Goal: Information Seeking & Learning: Compare options

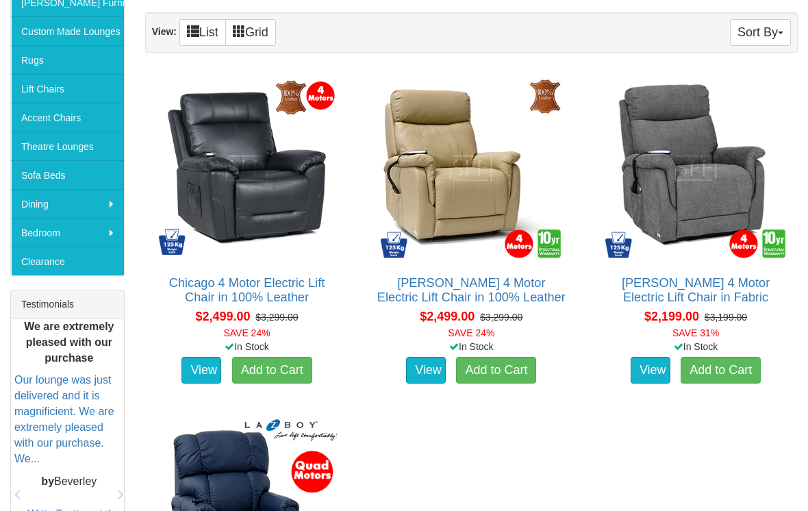
scroll to position [309, 0]
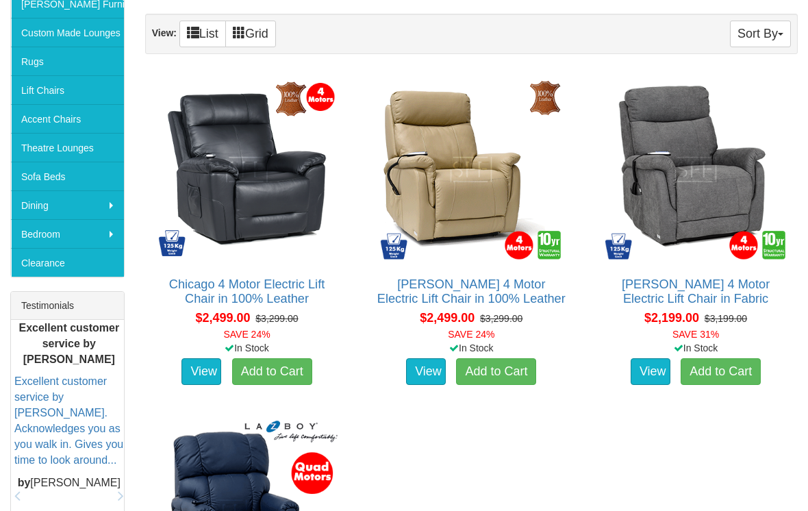
click at [697, 224] on img at bounding box center [695, 169] width 189 height 189
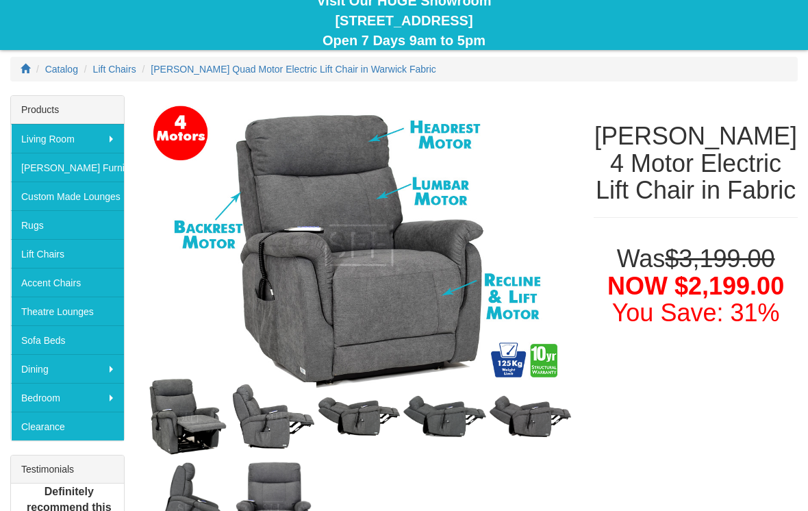
scroll to position [144, 0]
click at [189, 420] on img at bounding box center [188, 417] width 86 height 84
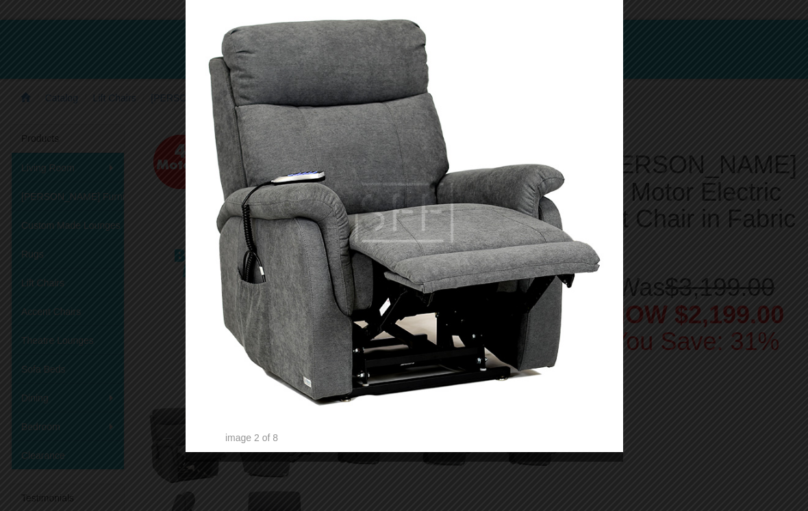
scroll to position [116, 0]
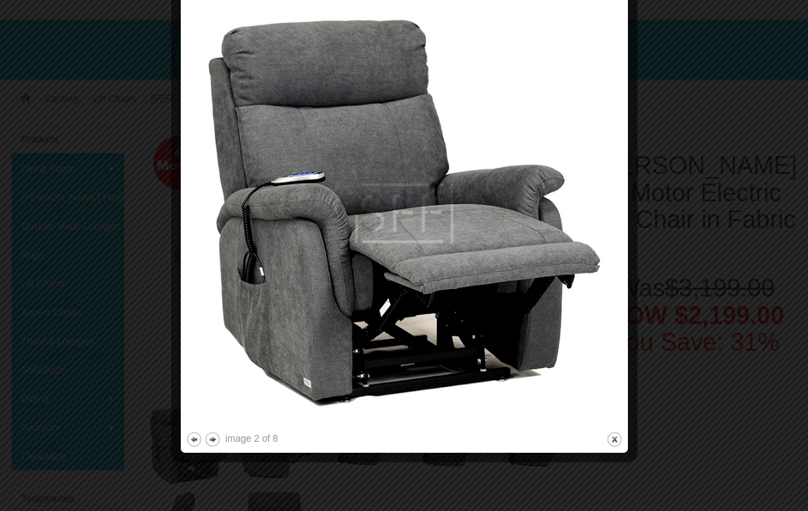
click at [602, 371] on img at bounding box center [403, 213] width 437 height 431
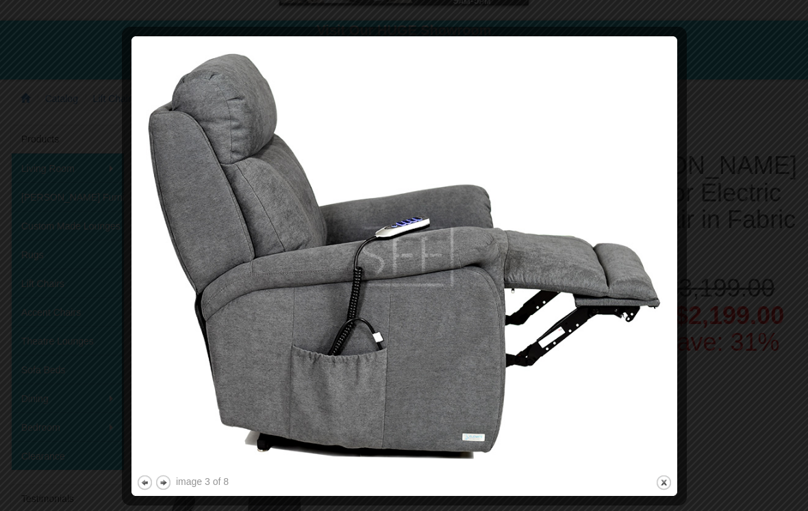
click at [170, 475] on button "next" at bounding box center [163, 482] width 17 height 17
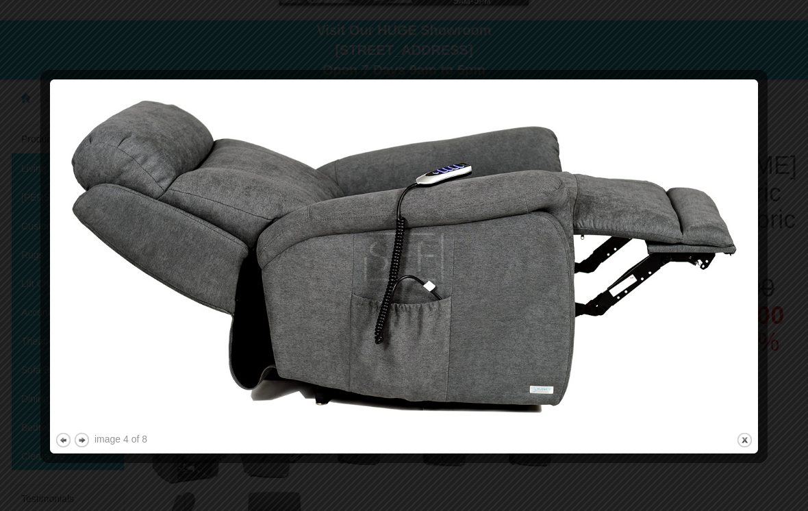
click at [98, 437] on div "image 4 of 8" at bounding box center [120, 439] width 53 height 14
click at [87, 440] on button "next" at bounding box center [81, 439] width 17 height 17
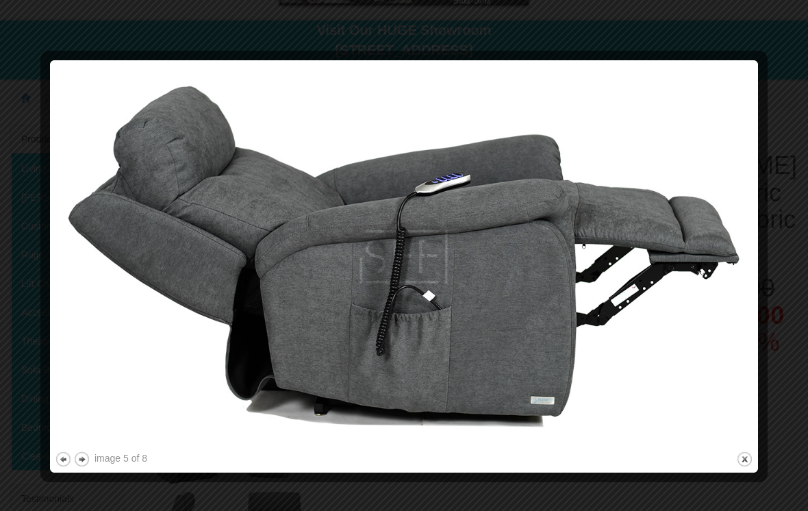
click at [87, 454] on button "next" at bounding box center [81, 458] width 17 height 17
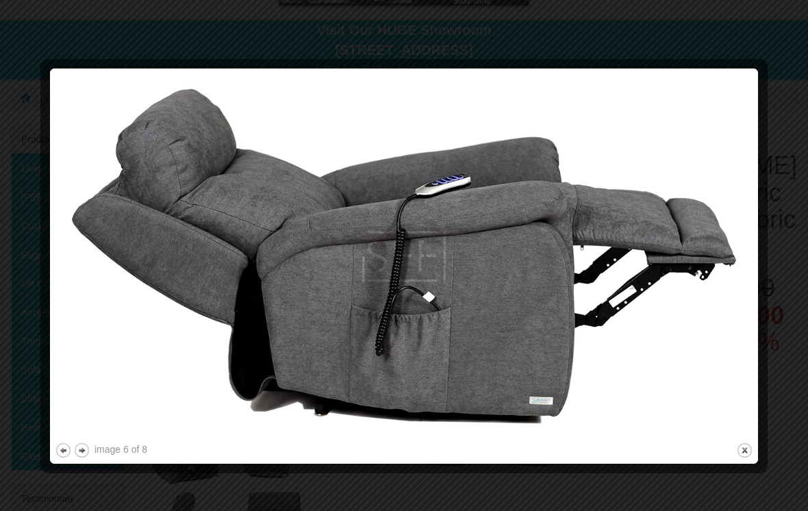
click at [88, 448] on button "next" at bounding box center [81, 449] width 17 height 17
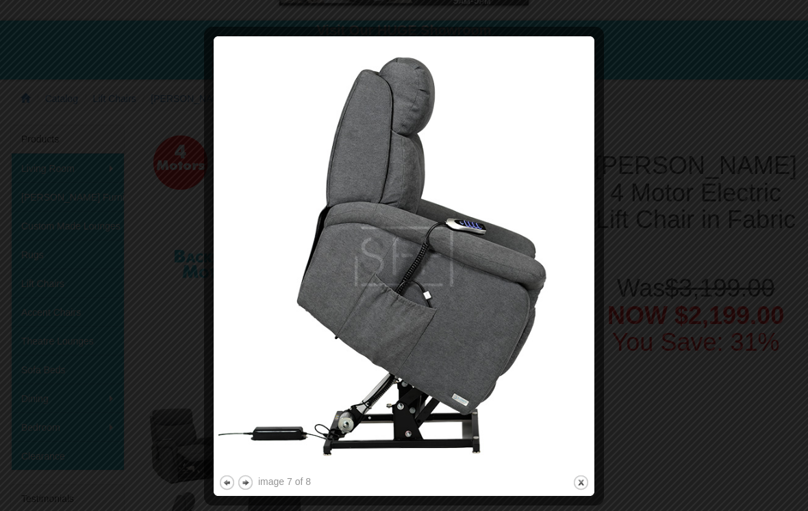
click at [240, 480] on button "next" at bounding box center [245, 482] width 17 height 17
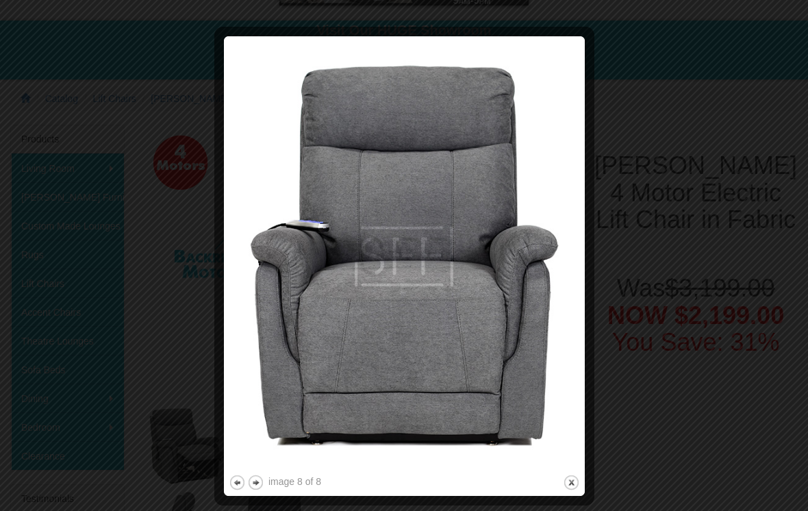
click at [568, 483] on button "close" at bounding box center [571, 482] width 17 height 17
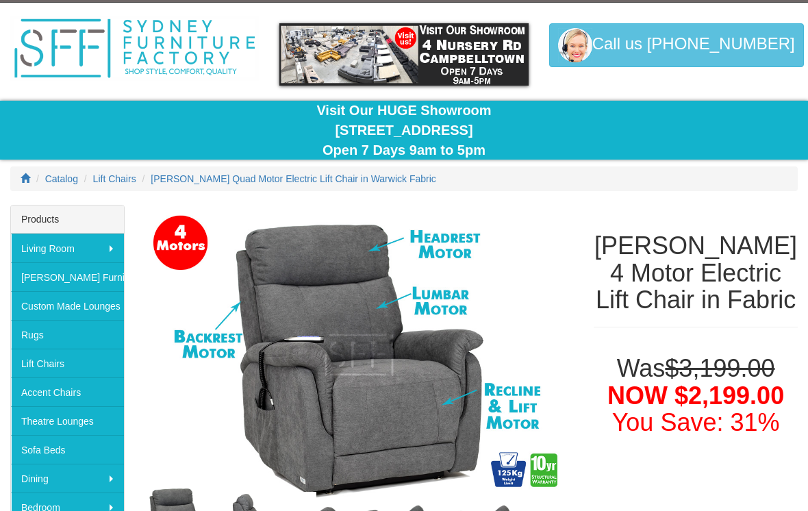
scroll to position [0, 0]
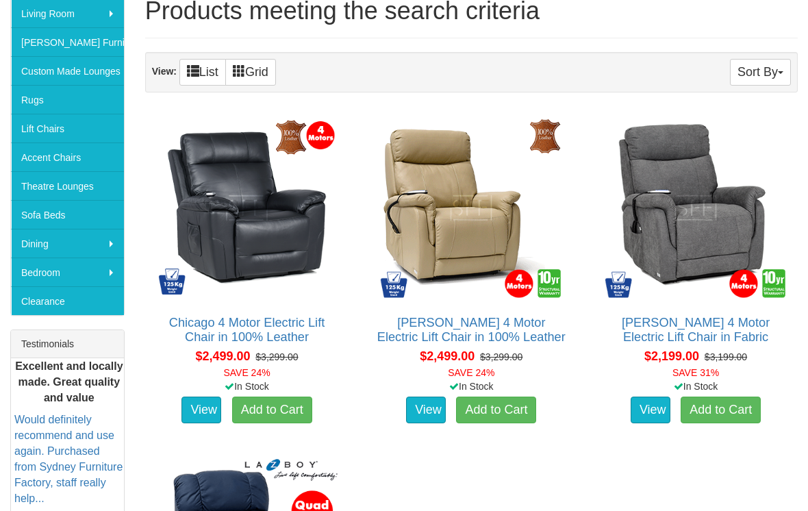
scroll to position [270, 0]
click at [279, 237] on img at bounding box center [247, 208] width 189 height 189
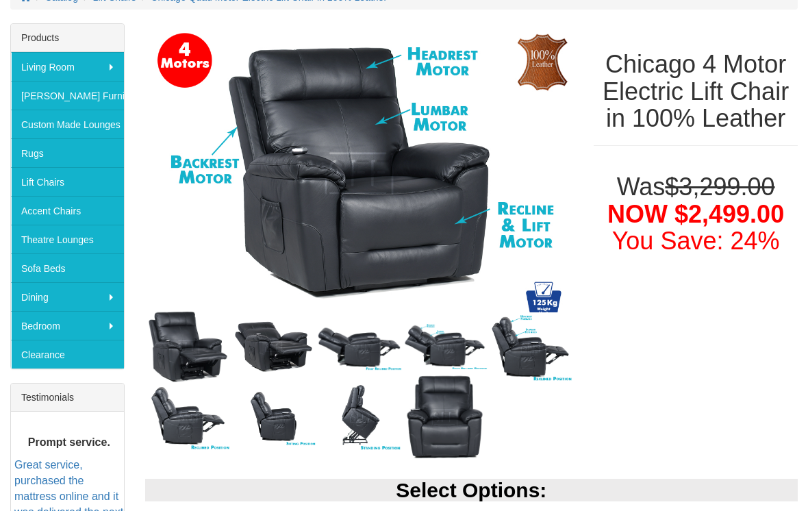
scroll to position [216, 0]
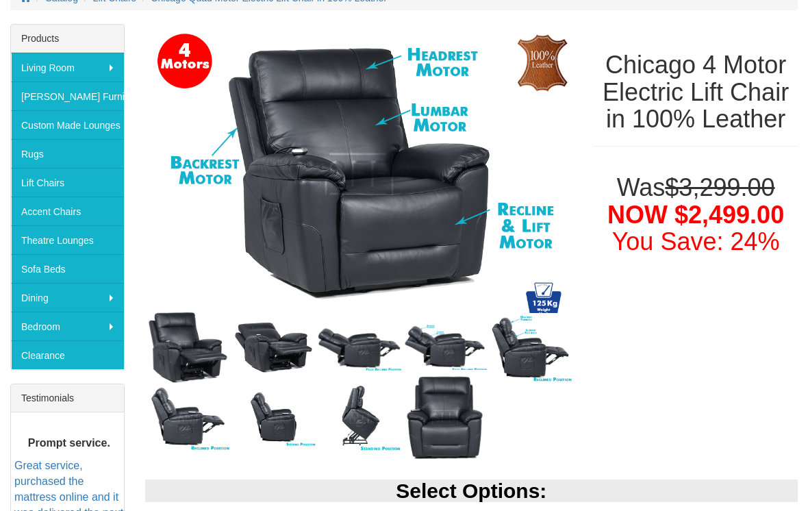
click at [276, 358] on img at bounding box center [274, 347] width 86 height 62
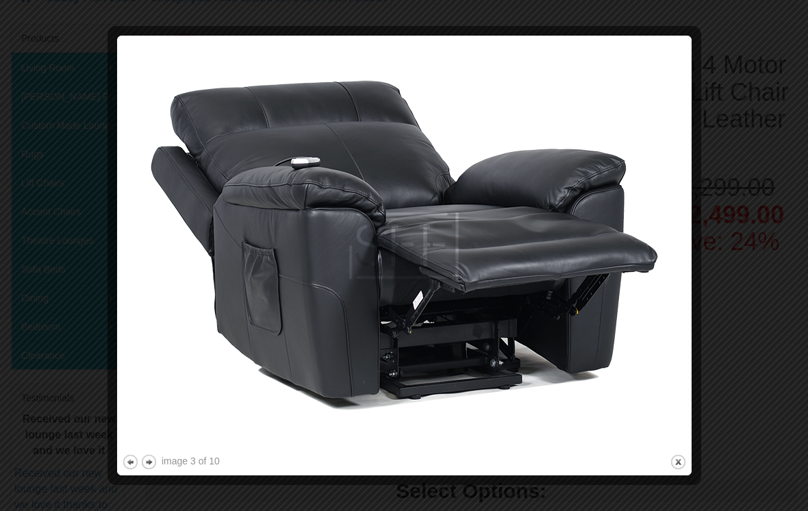
click at [137, 466] on button "previous" at bounding box center [130, 461] width 17 height 17
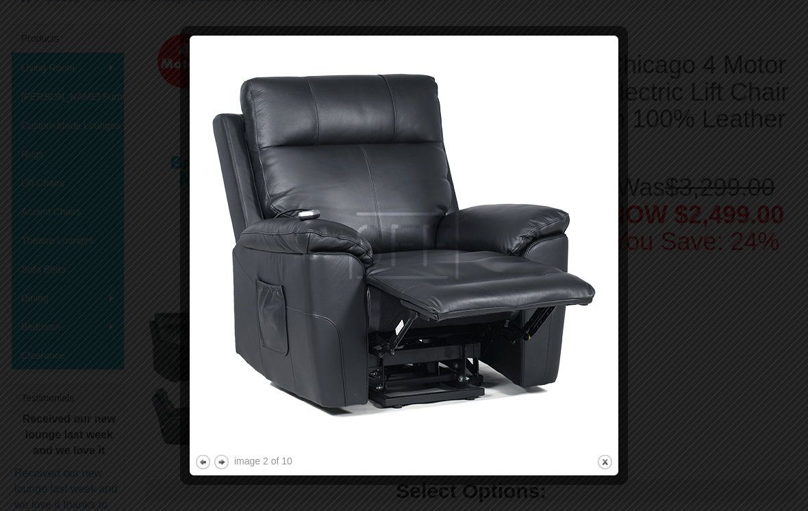
click at [203, 466] on button "previous" at bounding box center [202, 461] width 17 height 17
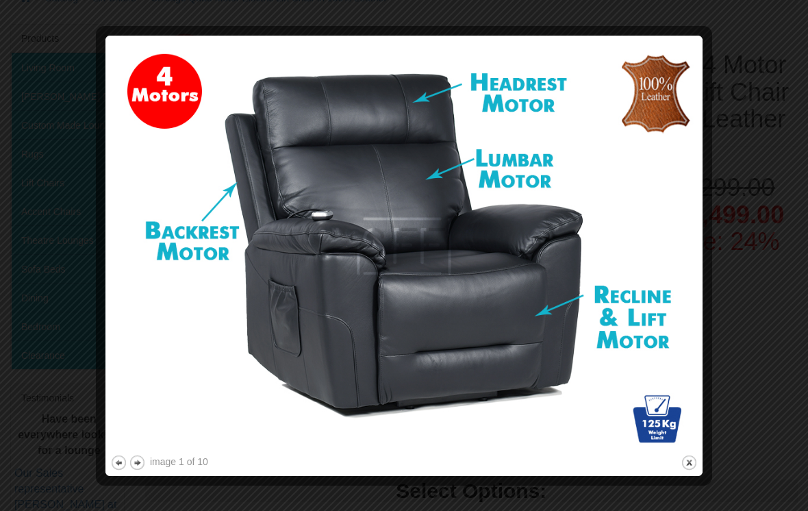
click at [142, 461] on button "next" at bounding box center [137, 462] width 17 height 17
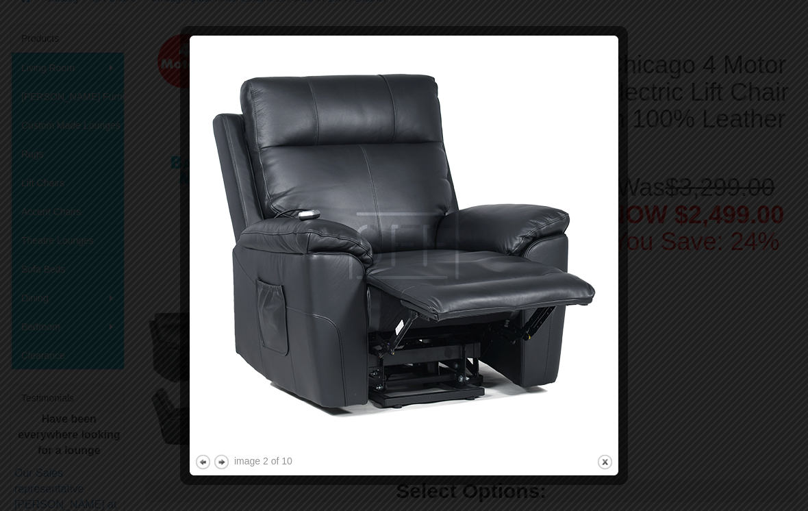
click at [228, 470] on button "next" at bounding box center [221, 461] width 17 height 17
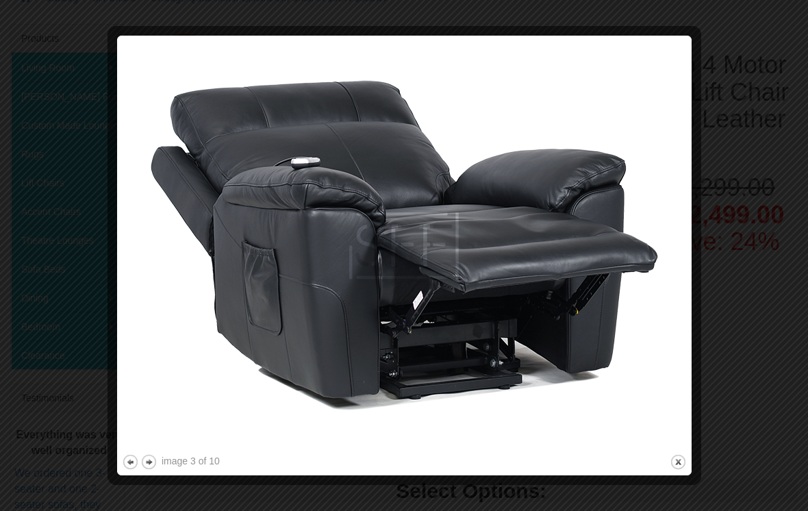
click at [153, 470] on button "next" at bounding box center [148, 461] width 17 height 17
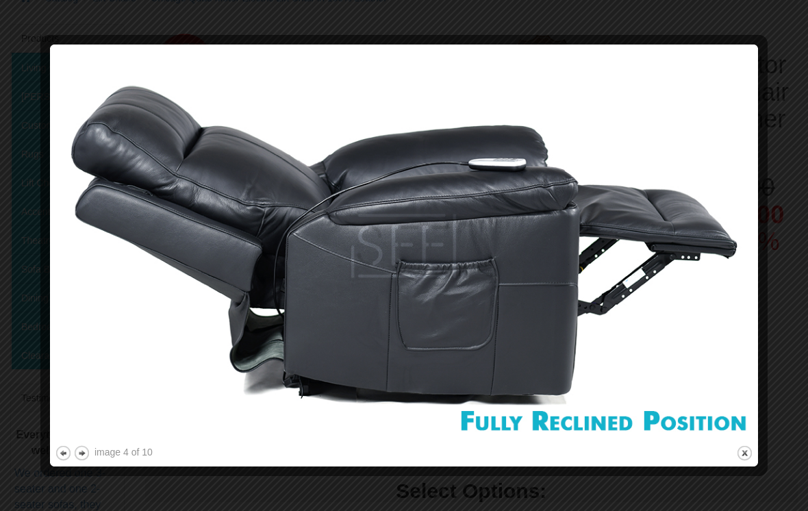
click at [90, 444] on button "next" at bounding box center [81, 452] width 17 height 17
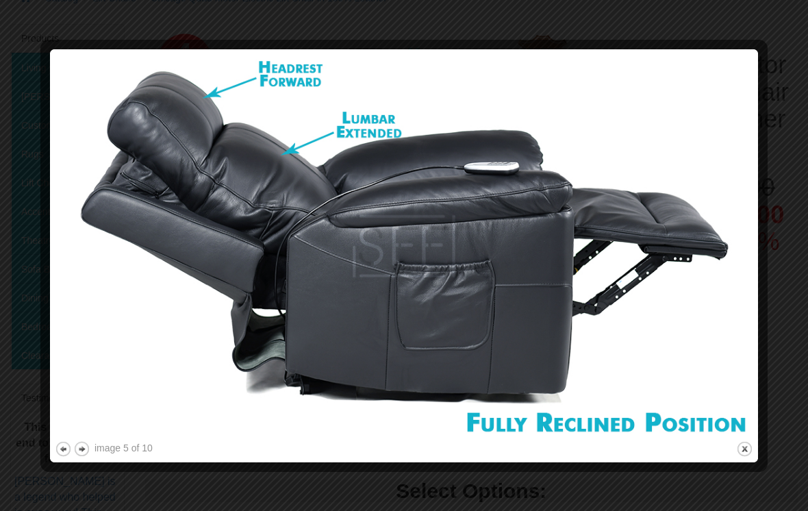
click at [90, 448] on button "next" at bounding box center [81, 448] width 17 height 17
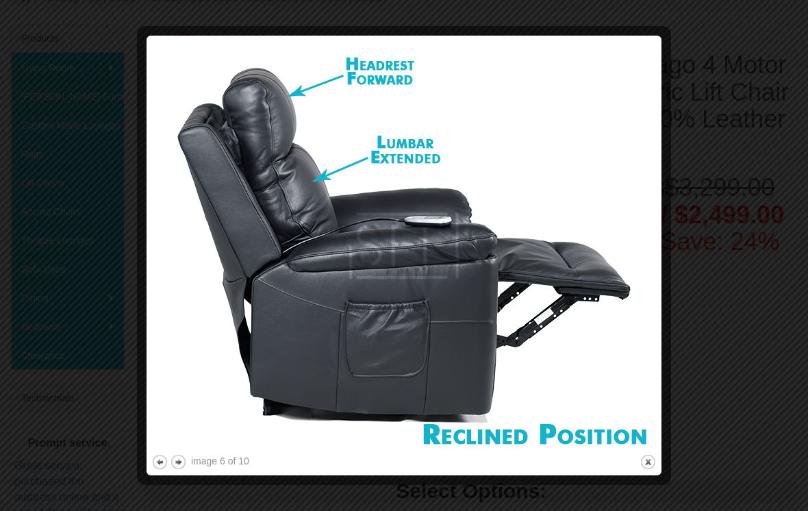
click at [179, 459] on button "next" at bounding box center [178, 461] width 17 height 17
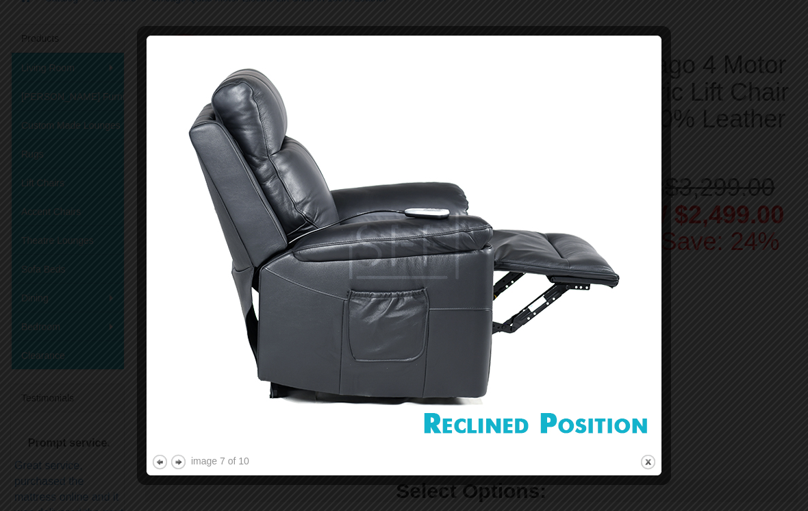
click at [182, 465] on button "next" at bounding box center [178, 461] width 17 height 17
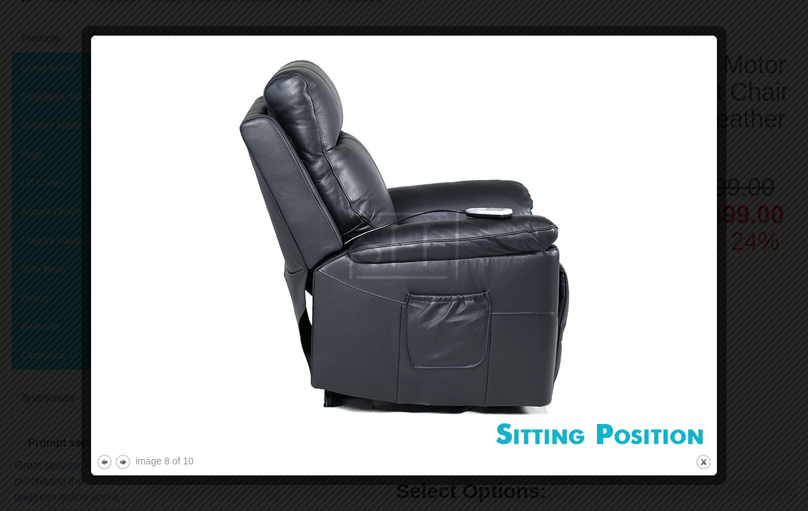
click at [129, 461] on button "next" at bounding box center [122, 461] width 17 height 17
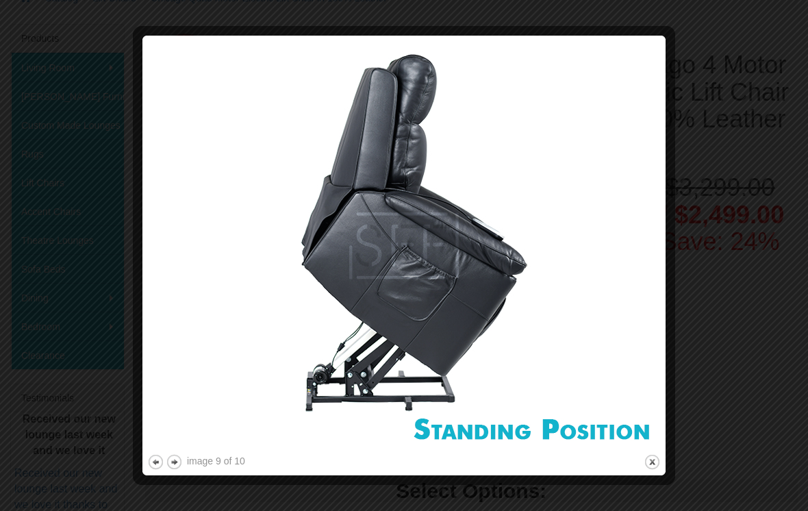
click at [170, 450] on img at bounding box center [403, 245] width 513 height 411
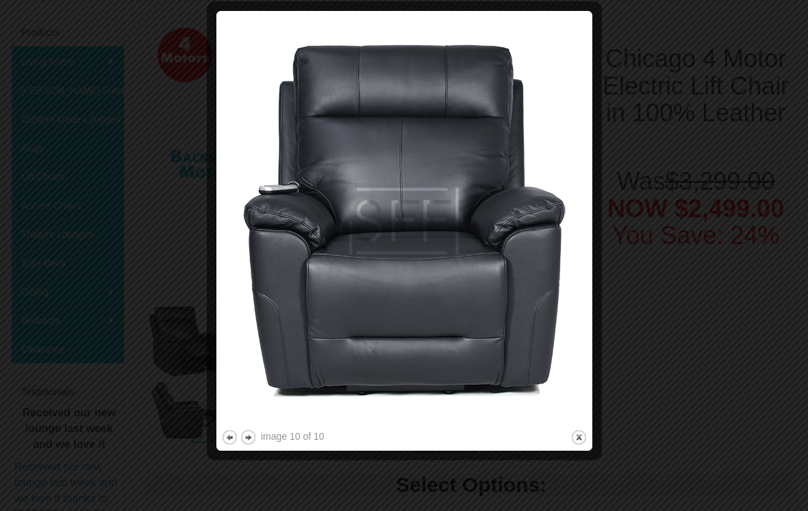
scroll to position [286, 0]
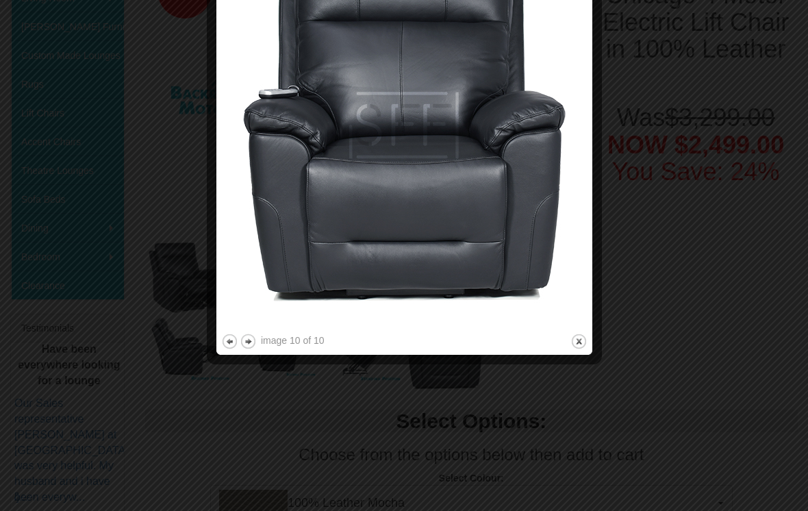
click at [577, 347] on button "close" at bounding box center [578, 341] width 17 height 17
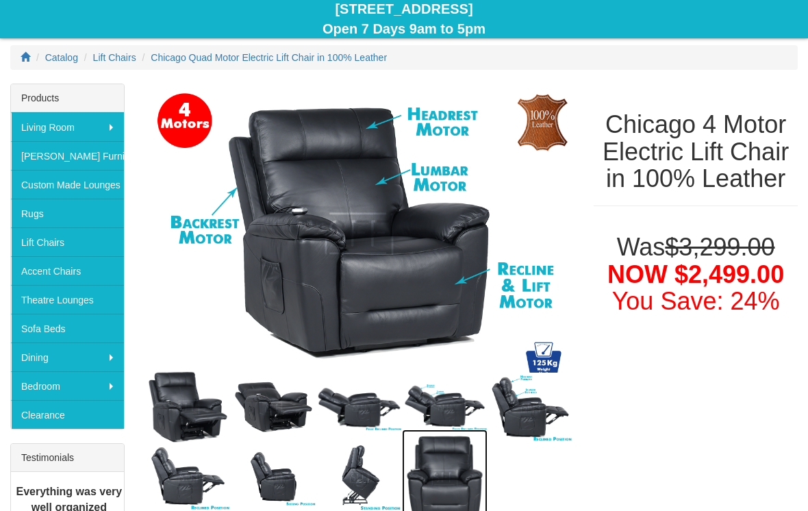
scroll to position [0, 0]
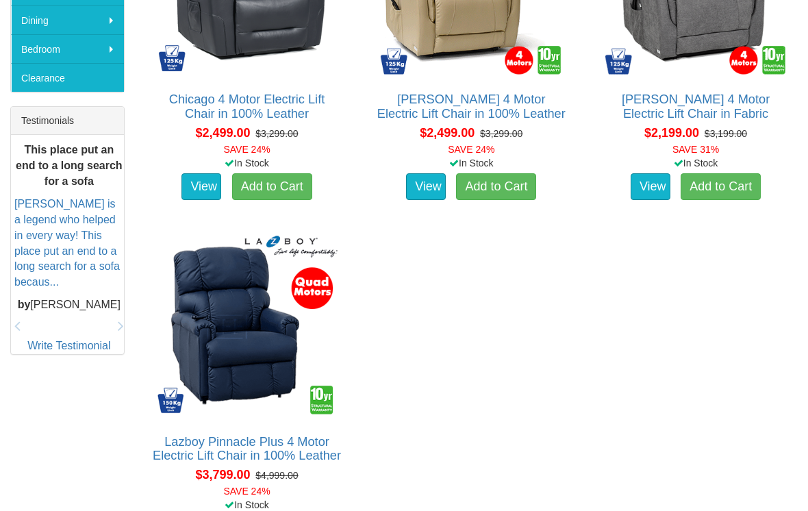
scroll to position [493, 0]
click at [260, 338] on img at bounding box center [247, 327] width 189 height 189
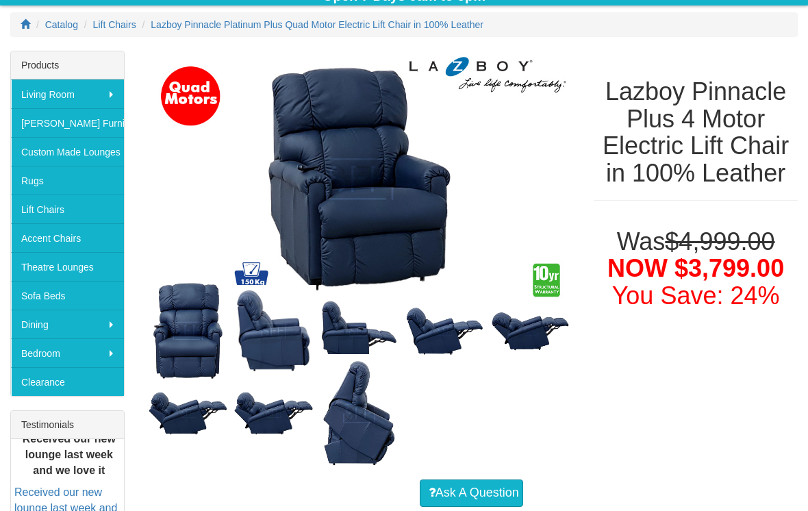
scroll to position [195, 0]
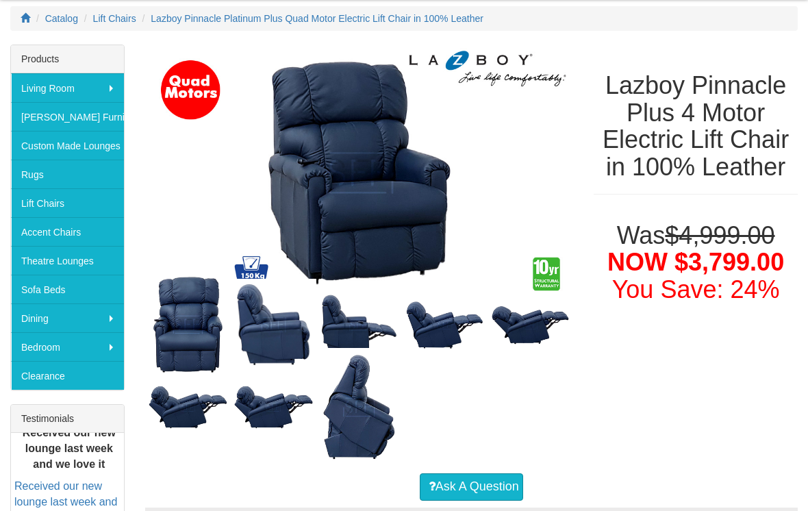
click at [282, 326] on img at bounding box center [274, 325] width 86 height 92
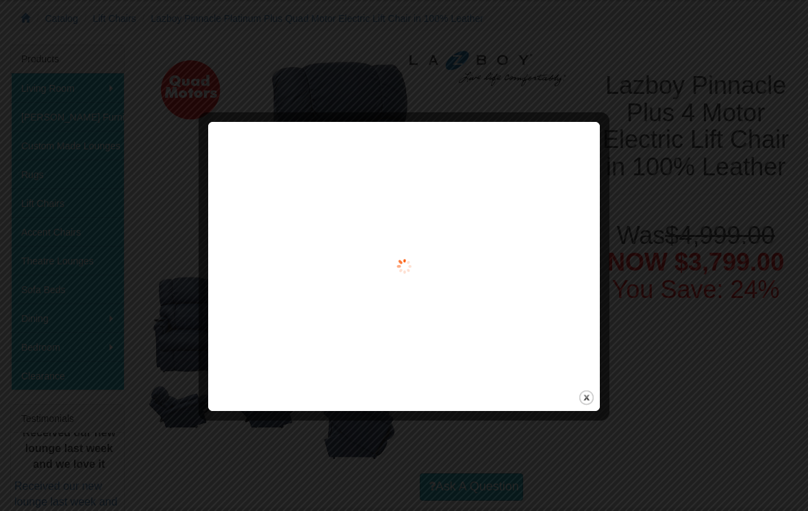
scroll to position [196, 0]
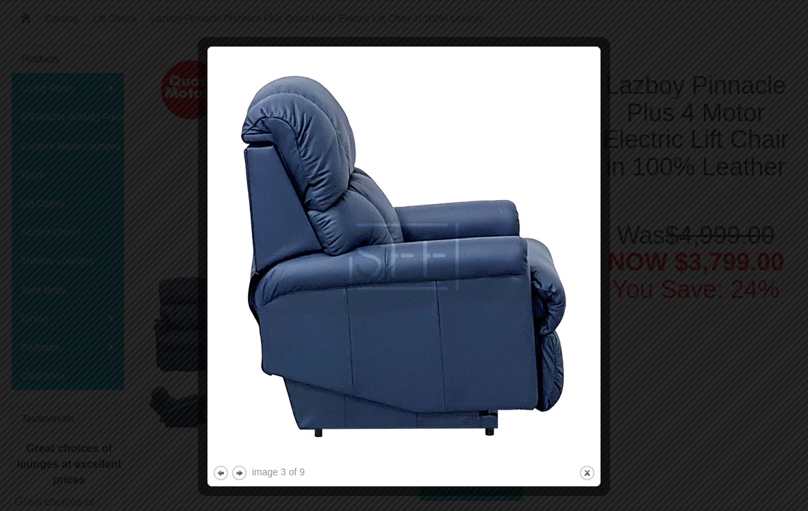
click at [242, 474] on button "next" at bounding box center [239, 472] width 17 height 17
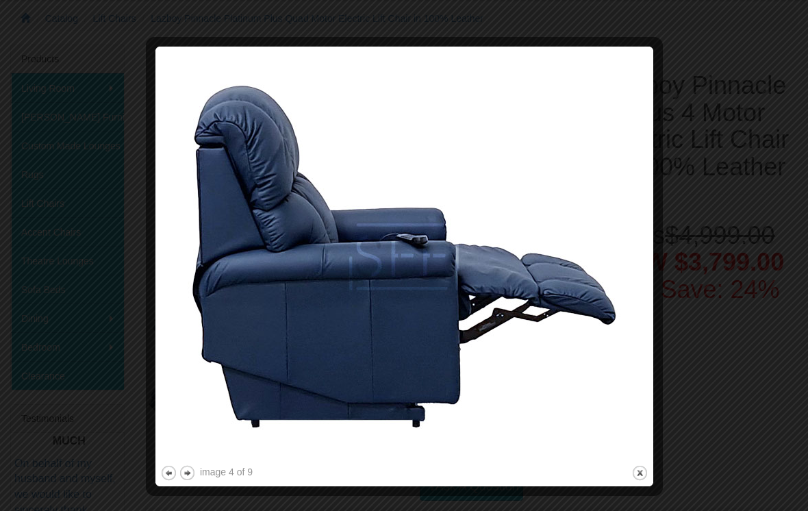
click at [195, 469] on button "next" at bounding box center [187, 472] width 17 height 17
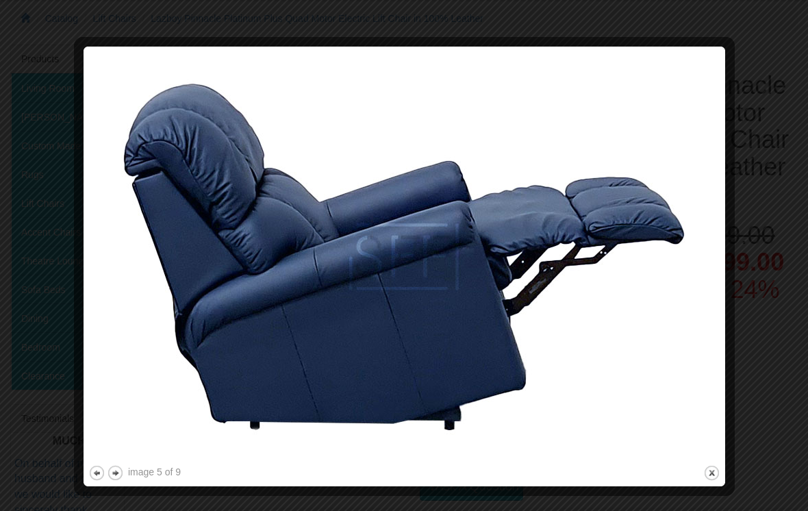
click at [123, 475] on button "next" at bounding box center [115, 472] width 17 height 17
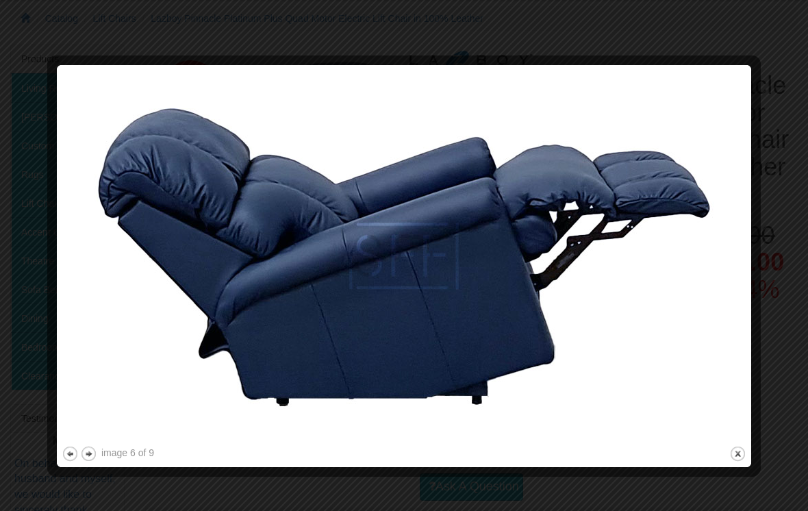
click at [98, 442] on img at bounding box center [404, 256] width 684 height 373
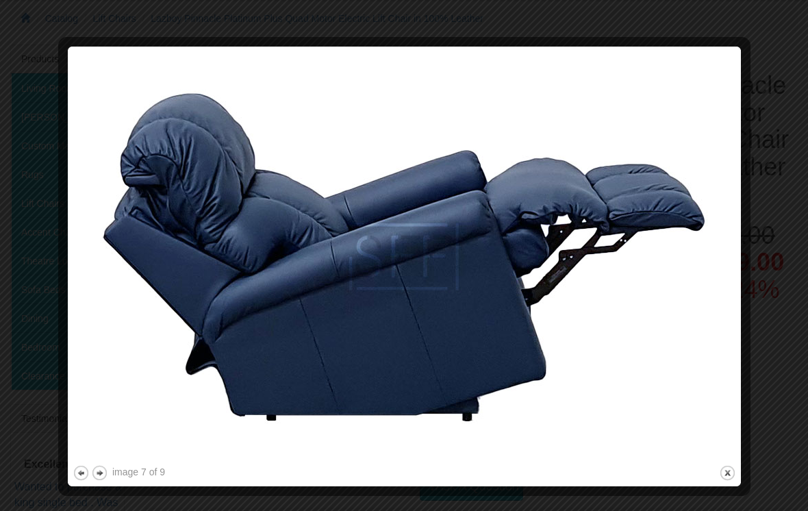
click at [107, 472] on button "next" at bounding box center [99, 472] width 17 height 17
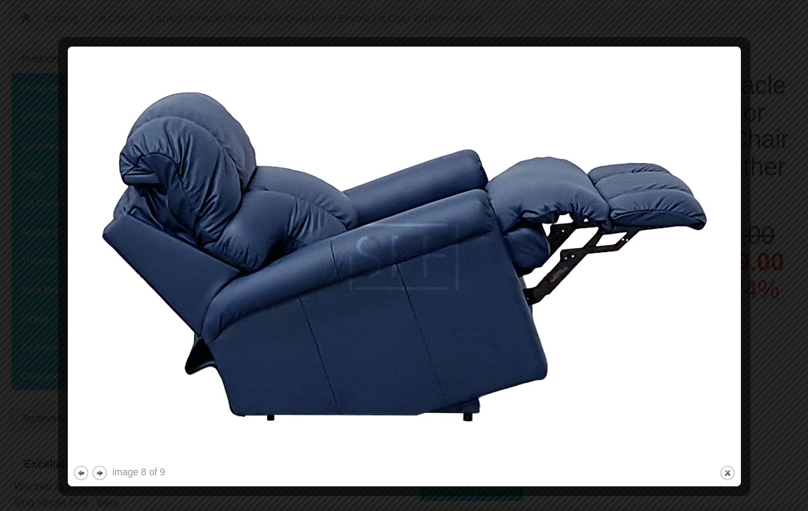
click at [109, 461] on img at bounding box center [404, 256] width 663 height 411
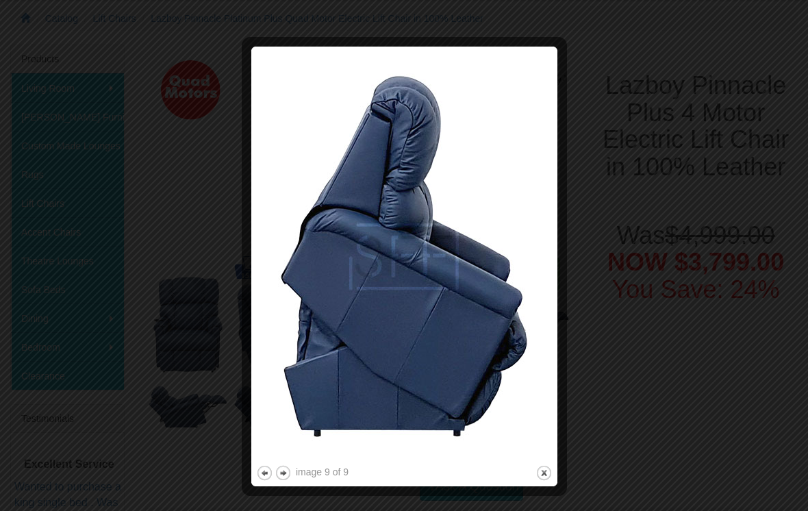
click at [548, 469] on button "close" at bounding box center [543, 472] width 17 height 17
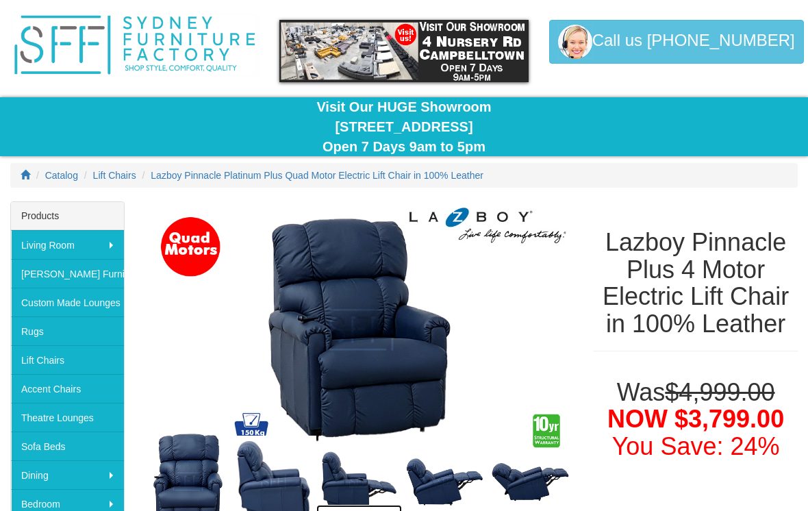
scroll to position [0, 0]
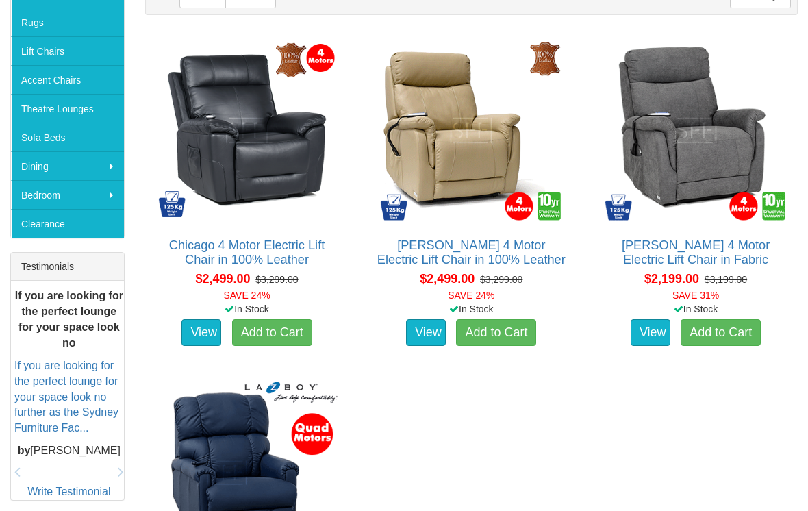
scroll to position [348, 0]
click at [713, 176] on img at bounding box center [695, 130] width 189 height 189
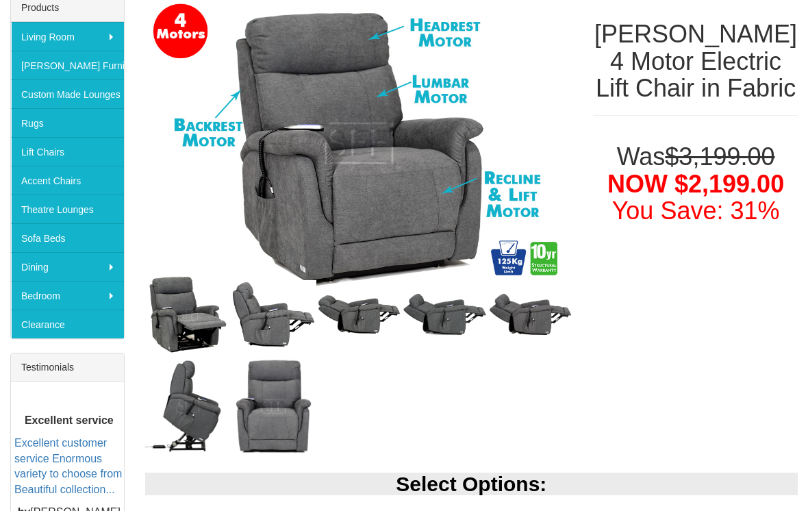
scroll to position [247, 0]
click at [188, 312] on img at bounding box center [188, 314] width 86 height 84
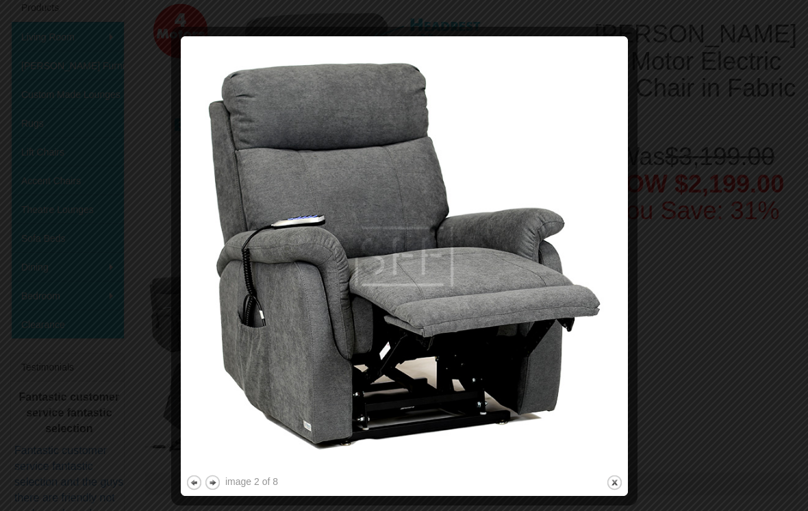
click at [220, 478] on button "next" at bounding box center [212, 482] width 17 height 17
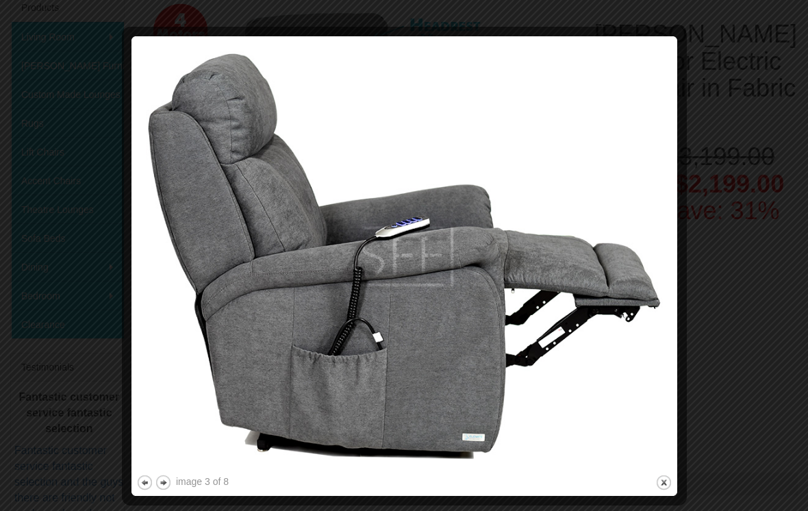
click at [171, 477] on button "next" at bounding box center [163, 482] width 17 height 17
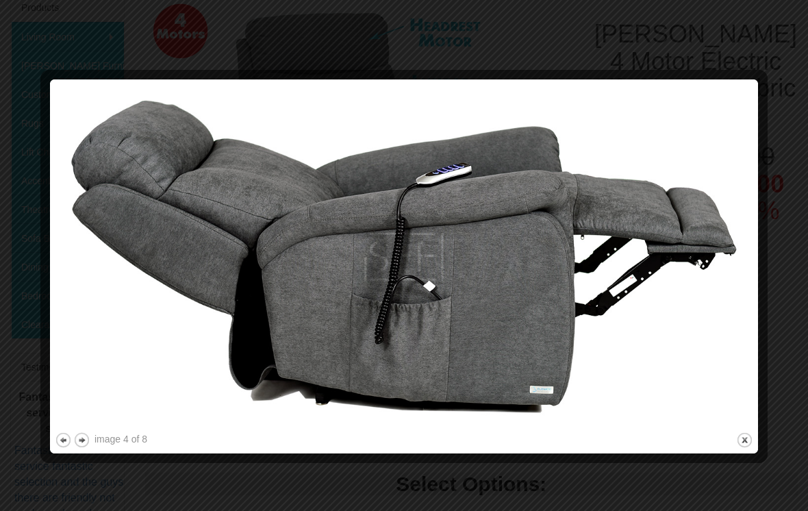
click at [90, 440] on button "next" at bounding box center [81, 439] width 17 height 17
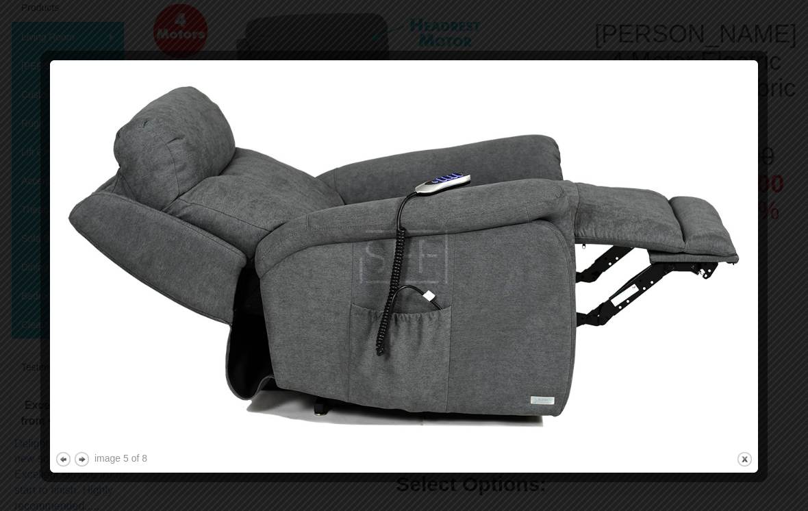
click at [89, 452] on button "next" at bounding box center [81, 458] width 17 height 17
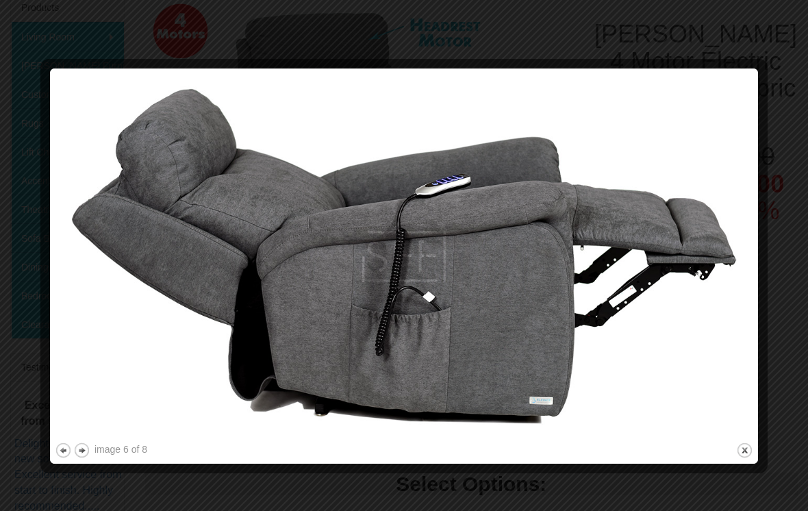
click at [88, 449] on button "next" at bounding box center [81, 449] width 17 height 17
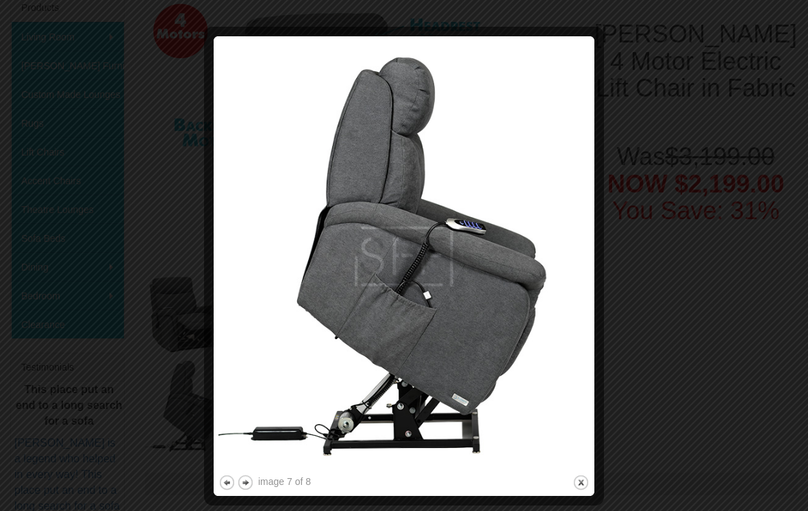
click at [257, 471] on img at bounding box center [403, 256] width 371 height 431
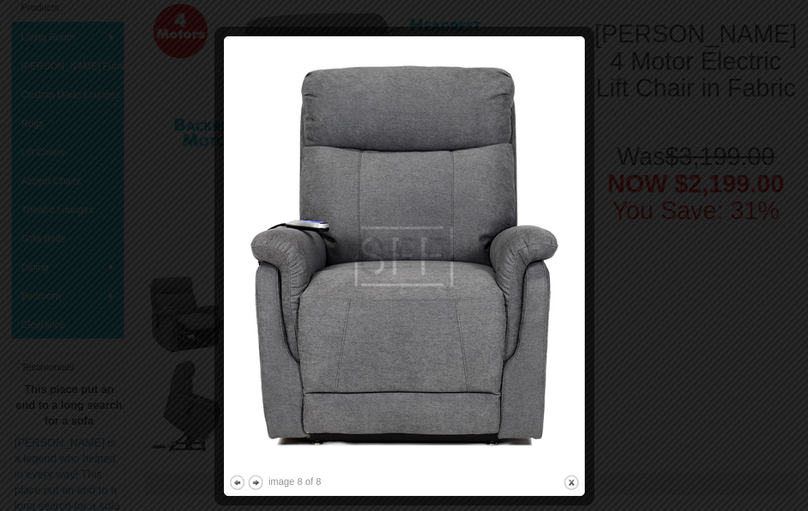
click at [577, 476] on button "close" at bounding box center [571, 482] width 17 height 17
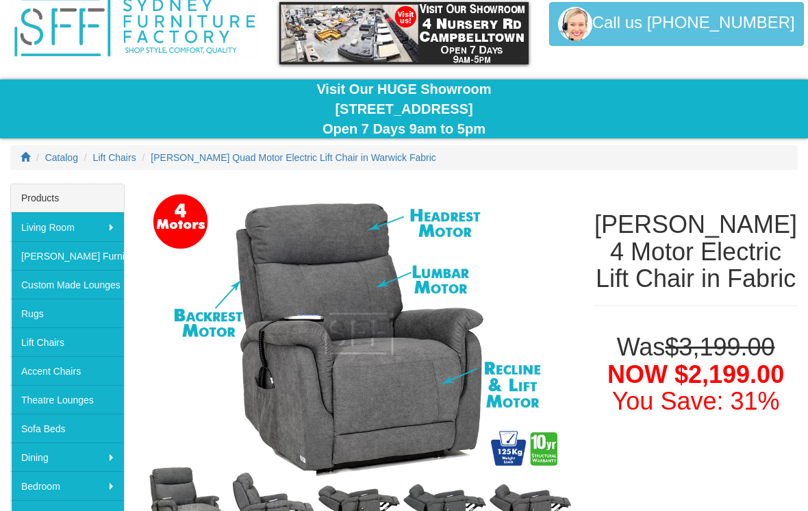
scroll to position [0, 0]
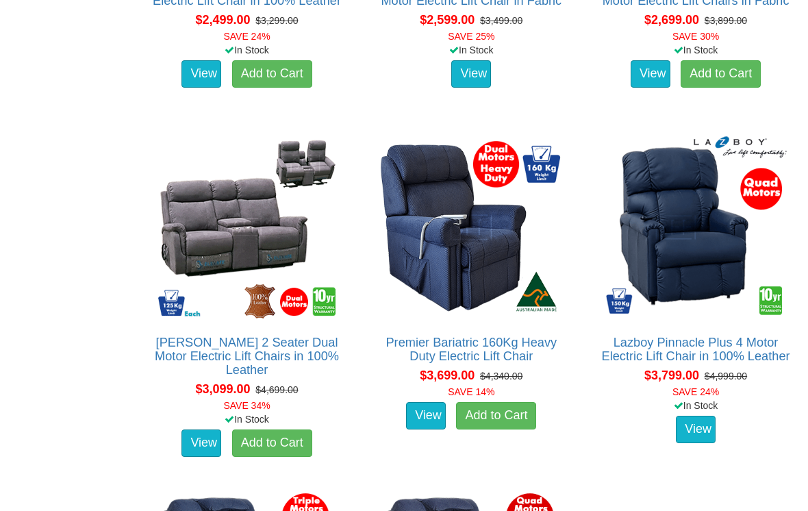
scroll to position [2901, 0]
click at [461, 281] on img at bounding box center [470, 227] width 189 height 189
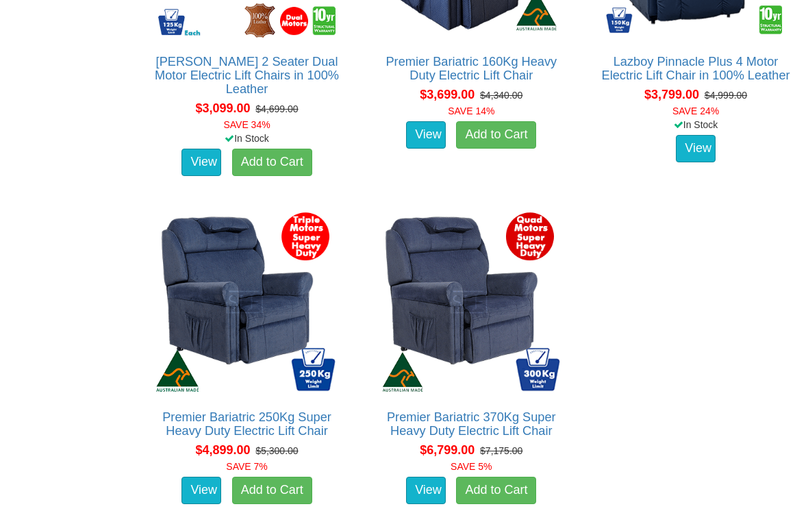
scroll to position [3193, 0]
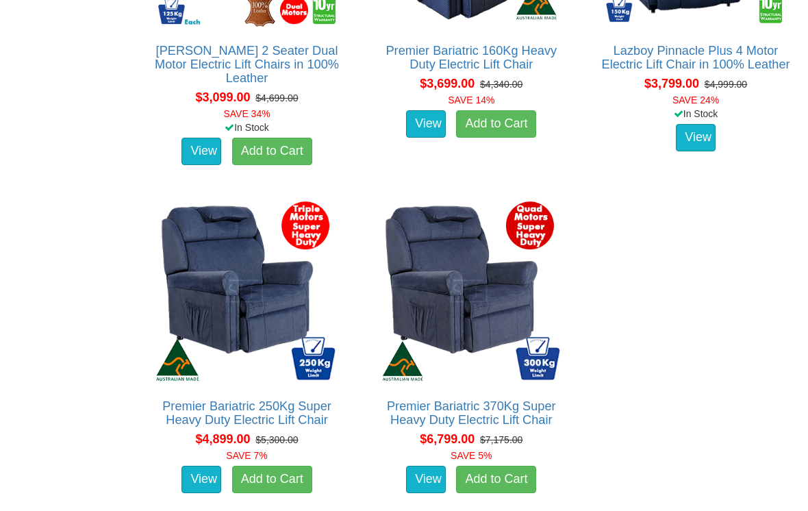
click at [231, 320] on img at bounding box center [247, 290] width 189 height 189
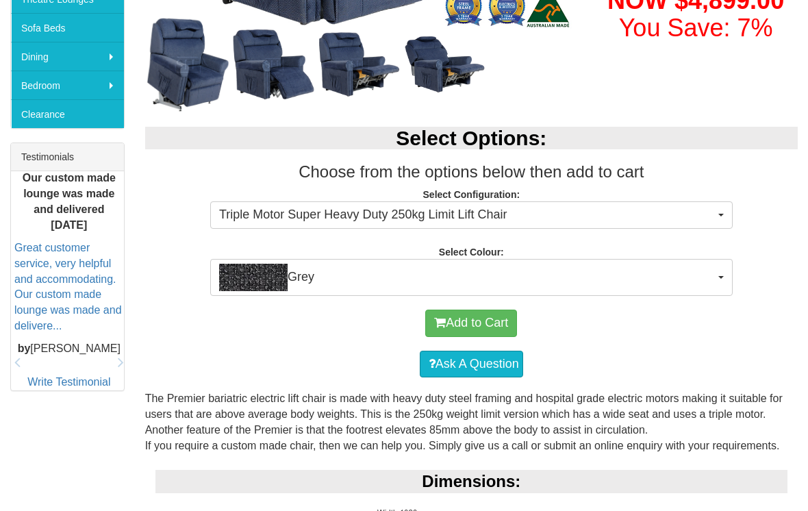
scroll to position [457, 0]
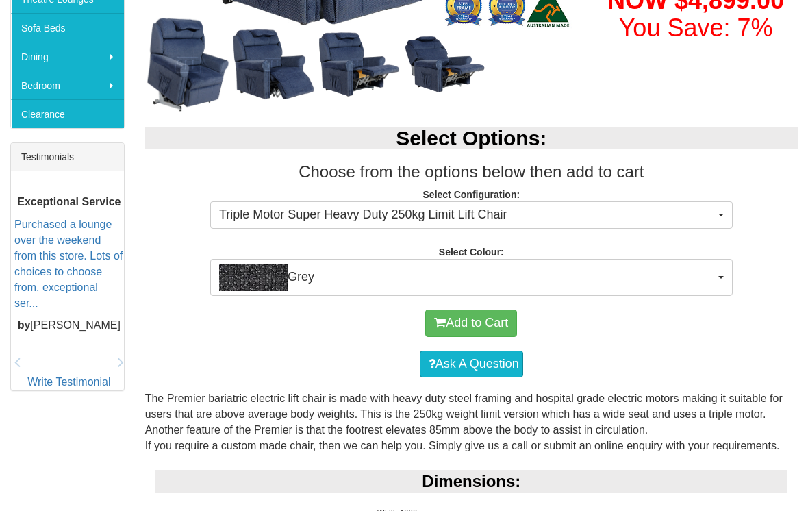
click at [730, 209] on button "Triple Motor Super Heavy Duty 250kg Limit Lift Chair" at bounding box center [471, 214] width 522 height 27
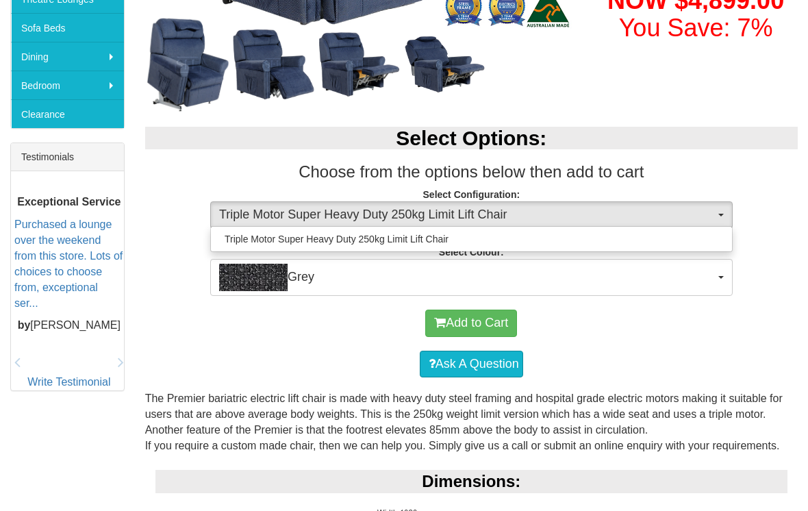
click at [723, 214] on div at bounding box center [404, 255] width 808 height 511
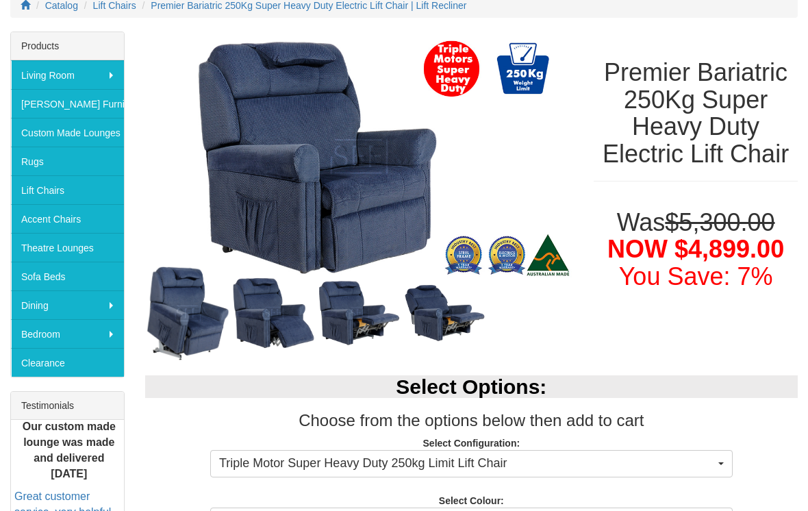
scroll to position [205, 0]
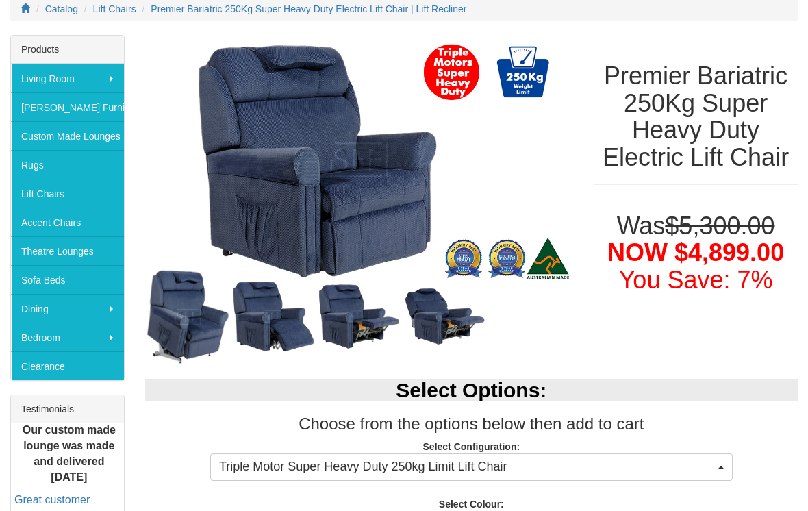
click at [269, 306] on img at bounding box center [274, 317] width 86 height 74
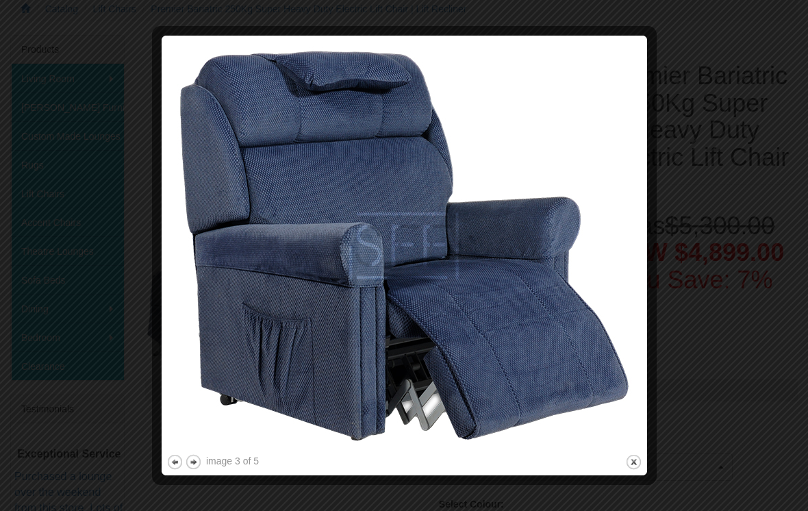
click at [201, 453] on button "next" at bounding box center [193, 461] width 17 height 17
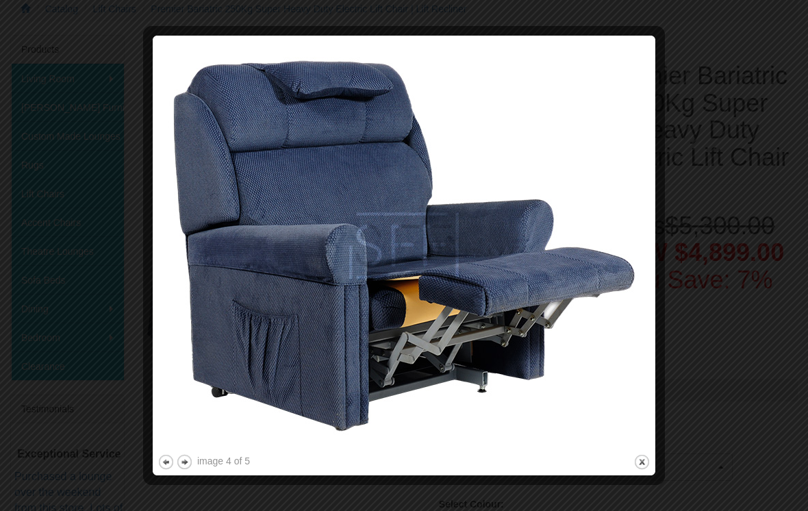
click at [207, 461] on div "image 4 of 5" at bounding box center [223, 461] width 53 height 14
click at [192, 459] on button "next" at bounding box center [184, 461] width 17 height 17
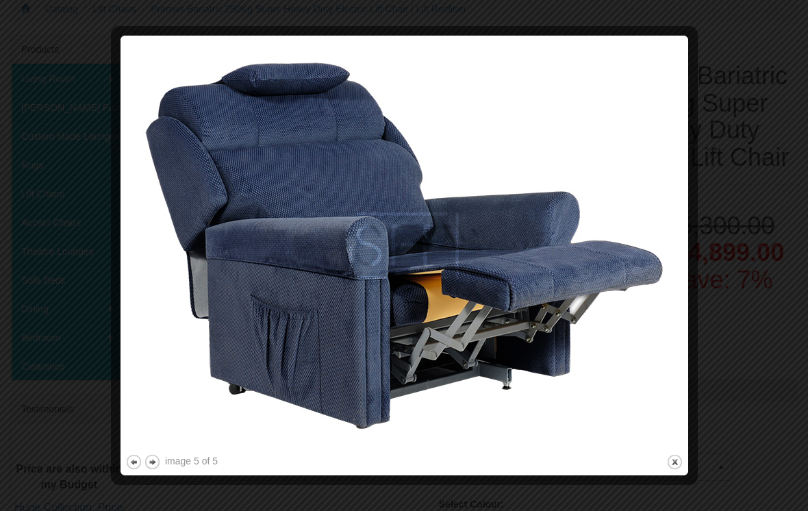
click at [654, 68] on img at bounding box center [404, 245] width 558 height 411
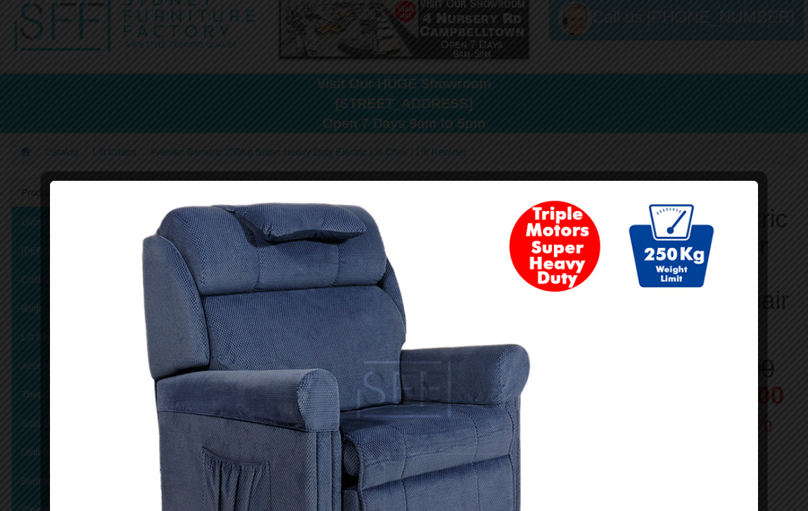
scroll to position [0, 0]
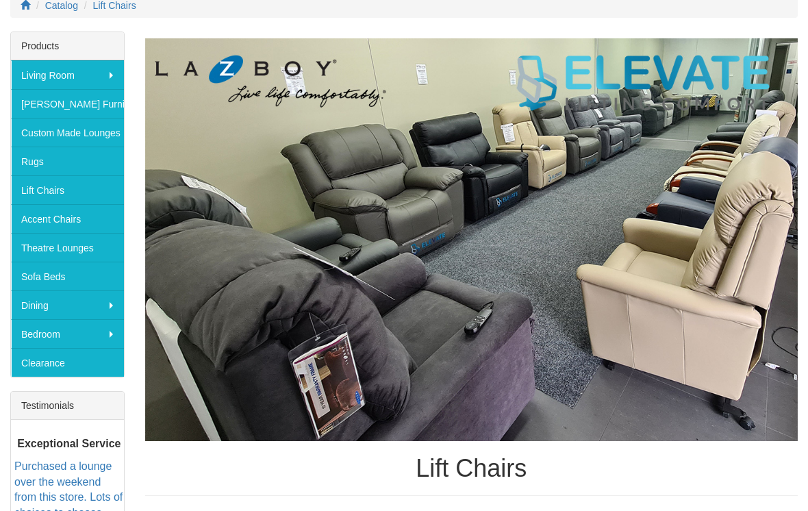
scroll to position [208, 0]
